Goal: Book appointment/travel/reservation

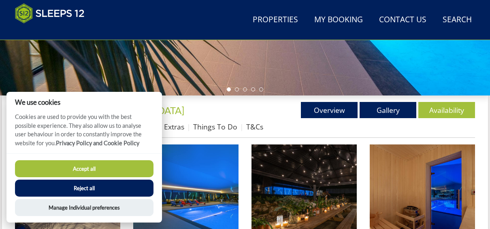
scroll to position [251, 0]
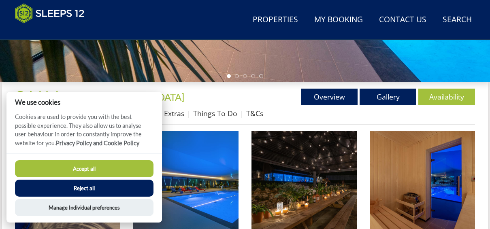
click at [108, 186] on button "Reject all" at bounding box center [84, 188] width 139 height 17
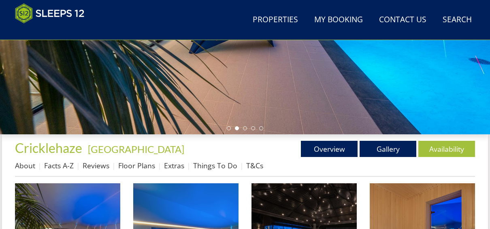
scroll to position [197, 0]
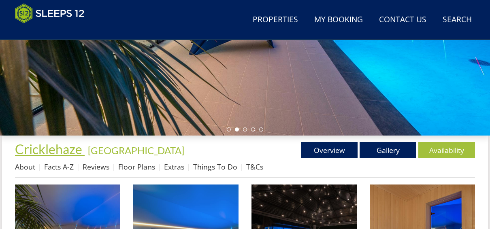
click at [20, 151] on span "Cricklehaze" at bounding box center [48, 149] width 67 height 16
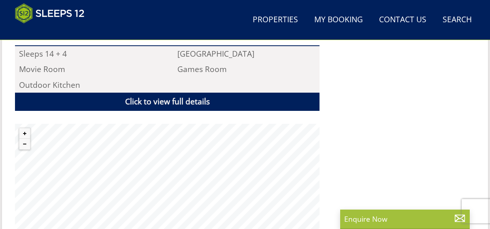
scroll to position [656, 0]
